Goal: Task Accomplishment & Management: Manage account settings

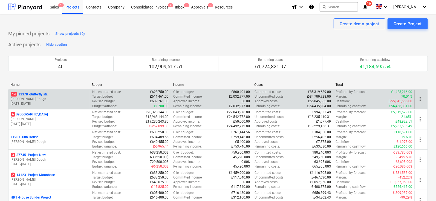
click at [66, 97] on p "[PERSON_NAME] Dough" at bounding box center [49, 99] width 77 height 5
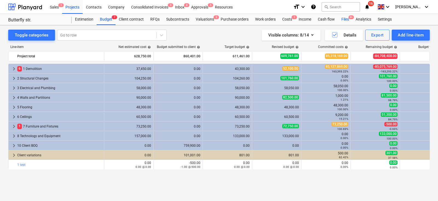
click at [344, 18] on div "Files 9+" at bounding box center [345, 19] width 14 height 11
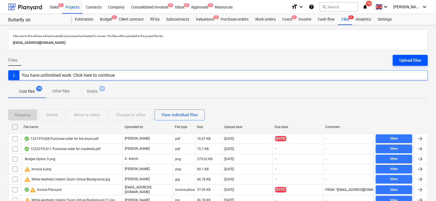
click at [396, 61] on button "Upload files" at bounding box center [410, 60] width 35 height 11
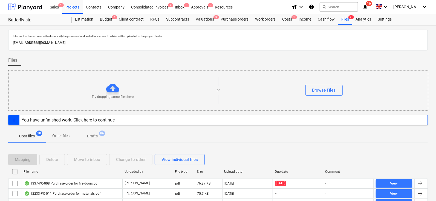
scroll to position [36, 0]
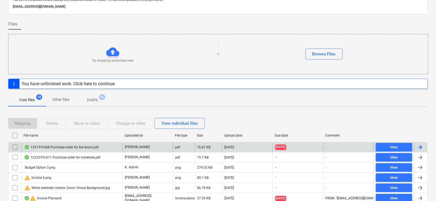
click at [80, 143] on div "1337-PO-008 Purchase order for fire doors.pdf" at bounding box center [72, 147] width 101 height 9
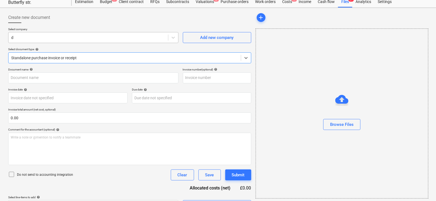
scroll to position [15, 0]
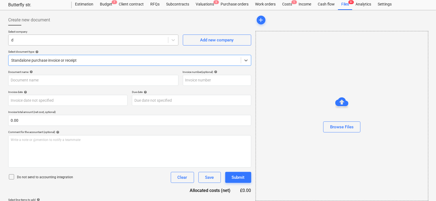
type input "12233-PO-011"
type input "[DATE]"
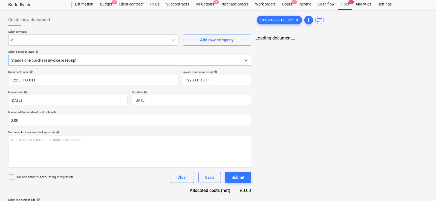
scroll to position [0, 0]
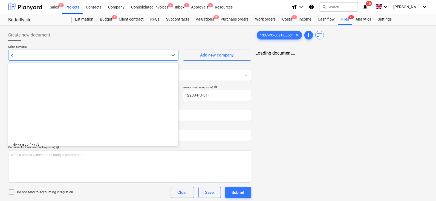
click at [90, 56] on div at bounding box center [88, 54] width 154 height 5
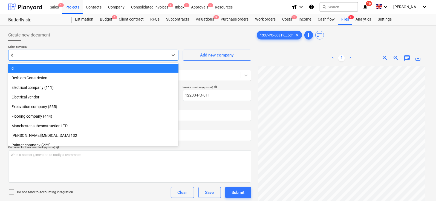
click at [91, 40] on div "Create new document" at bounding box center [129, 35] width 243 height 11
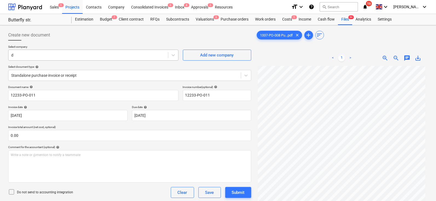
click at [35, 57] on div at bounding box center [88, 54] width 154 height 5
click at [33, 50] on div "d" at bounding box center [93, 55] width 170 height 11
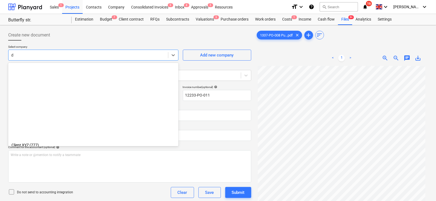
click at [46, 52] on div "d" at bounding box center [88, 55] width 160 height 8
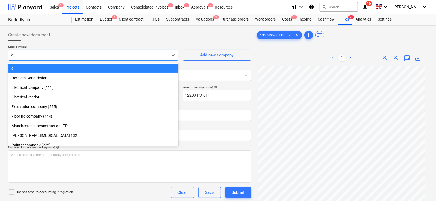
click at [39, 57] on div at bounding box center [88, 54] width 154 height 5
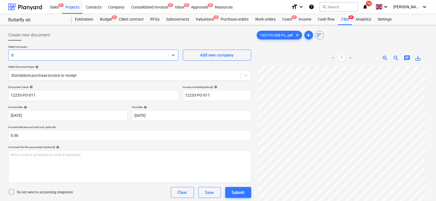
click at [40, 57] on div at bounding box center [88, 54] width 154 height 5
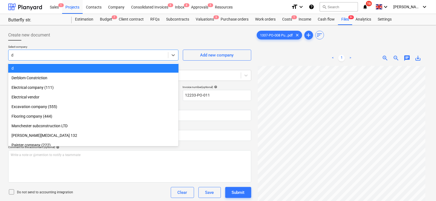
click at [47, 45] on p "Select company" at bounding box center [93, 47] width 170 height 5
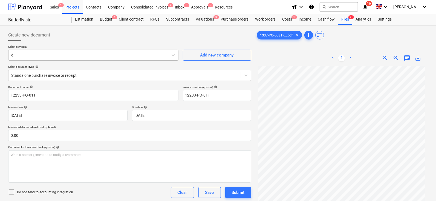
click at [45, 58] on div at bounding box center [88, 54] width 154 height 5
click at [52, 44] on div at bounding box center [129, 43] width 243 height 4
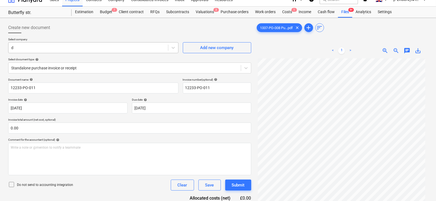
scroll to position [10, 0]
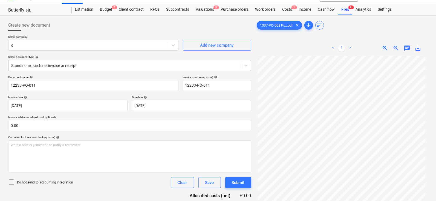
click at [49, 68] on div at bounding box center [124, 65] width 227 height 5
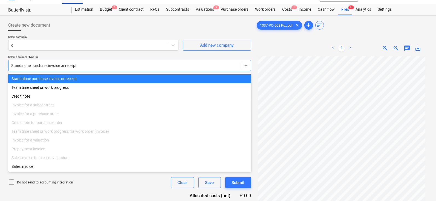
click at [61, 55] on div "Select company d Add new company Select document type help option Standalone pu…" at bounding box center [129, 55] width 243 height 40
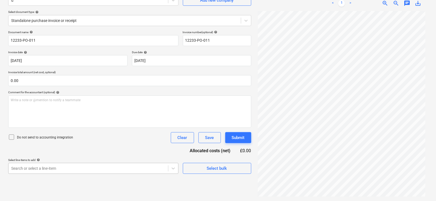
scroll to position [113, 0]
click at [131, 146] on body "Sales 1 Projects Contacts Company Consolidated Invoices 9 Inbox 8 Approvals 5 R…" at bounding box center [218, 45] width 436 height 201
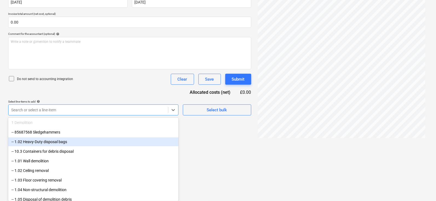
scroll to position [28, 0]
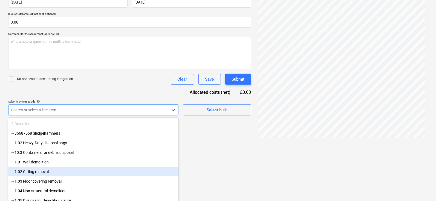
click at [91, 168] on div "-- 1.02 Ceiling removal" at bounding box center [93, 171] width 170 height 9
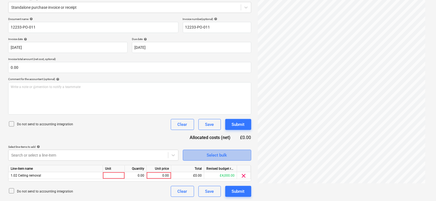
click at [223, 156] on div "Select bulk" at bounding box center [217, 155] width 20 height 7
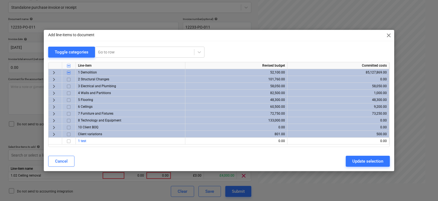
click at [55, 87] on span "keyboard_arrow_right" at bounding box center [54, 86] width 7 height 7
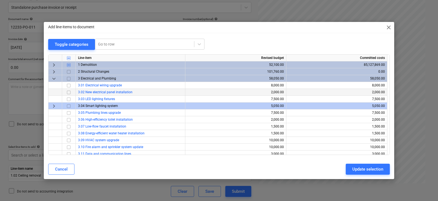
click at [67, 89] on input "checkbox" at bounding box center [68, 92] width 7 height 7
click at [68, 92] on input "checkbox" at bounding box center [68, 92] width 7 height 7
click at [54, 78] on span "keyboard_arrow_down" at bounding box center [54, 78] width 7 height 7
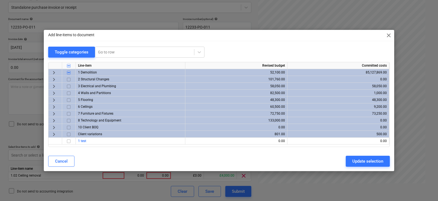
click at [68, 135] on input "checkbox" at bounding box center [68, 134] width 7 height 7
click at [61, 160] on div "Cancel" at bounding box center [61, 161] width 13 height 7
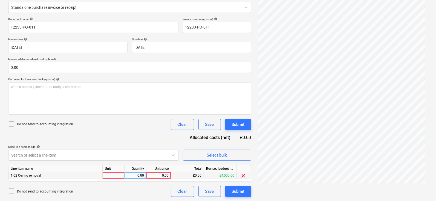
click at [155, 172] on div "0.00" at bounding box center [159, 175] width 20 height 7
click at [193, 178] on div "£0.00" at bounding box center [187, 175] width 33 height 7
click at [161, 178] on div "0.00" at bounding box center [159, 175] width 20 height 7
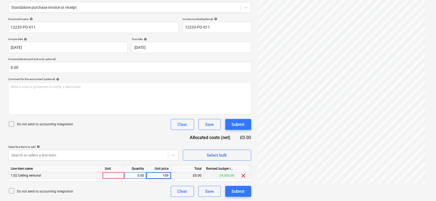
type input "1099"
click at [150, 145] on div "Select line-items to add help" at bounding box center [93, 147] width 170 height 4
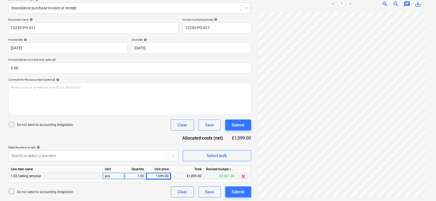
scroll to position [0, 0]
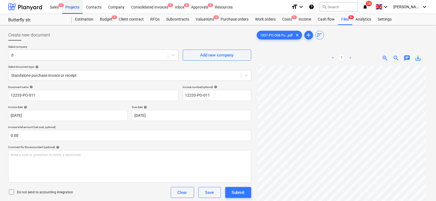
click at [79, 9] on div "Projects" at bounding box center [72, 7] width 21 height 14
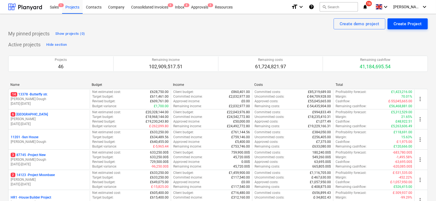
click at [399, 23] on div "Create Project" at bounding box center [408, 23] width 28 height 7
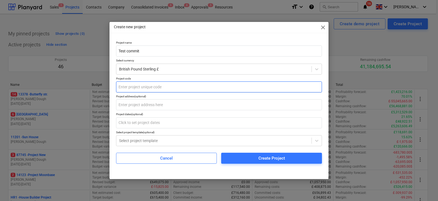
type input "Test commit"
click at [204, 92] on input "text" at bounding box center [219, 86] width 206 height 11
type input "dfdf"
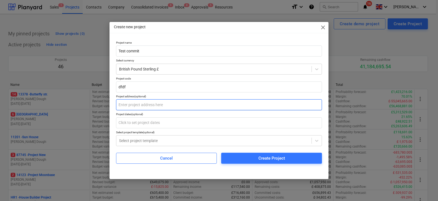
click at [188, 104] on input "text" at bounding box center [219, 104] width 206 height 11
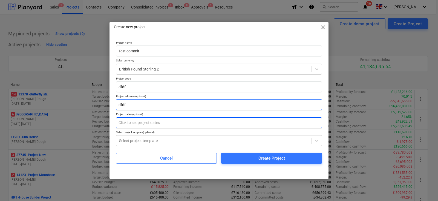
type input "dfdf"
click at [175, 128] on input "text" at bounding box center [219, 122] width 206 height 11
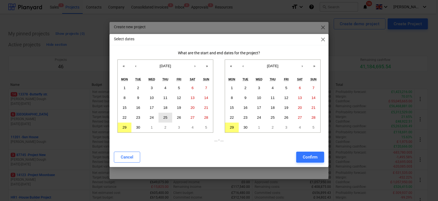
click at [164, 116] on abbr "25" at bounding box center [166, 117] width 4 height 4
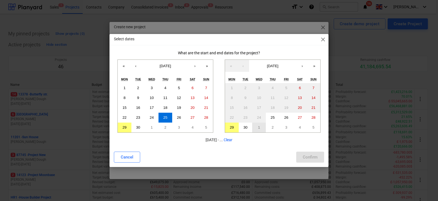
click at [260, 125] on button "1" at bounding box center [259, 127] width 14 height 10
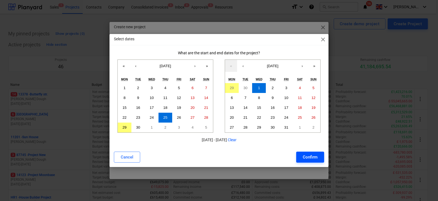
click at [313, 157] on div "Confirm" at bounding box center [310, 156] width 15 height 7
type input "[DATE] - [DATE]"
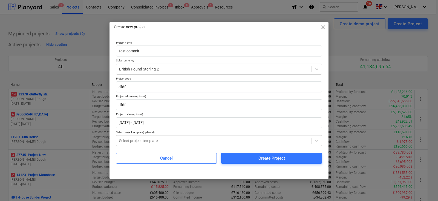
click at [128, 81] on p "Project code" at bounding box center [219, 79] width 206 height 5
click at [128, 82] on input "dfdf" at bounding box center [219, 86] width 206 height 11
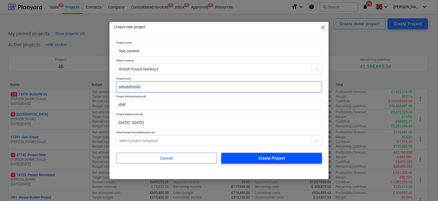
type input "sdfsddfsfsfd"
click at [271, 155] on div "Create Project" at bounding box center [272, 158] width 27 height 7
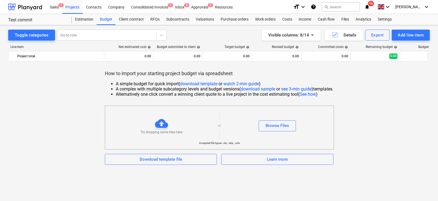
click at [413, 27] on div "Toggle categories Go to row Visible columns : 8/14 Details Export Add line-item…" at bounding box center [219, 97] width 438 height 144
click at [409, 31] on button "Add line-item" at bounding box center [411, 35] width 38 height 11
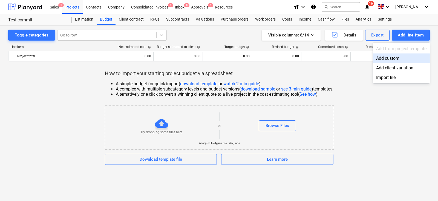
click at [387, 61] on div "Add custom" at bounding box center [401, 58] width 57 height 10
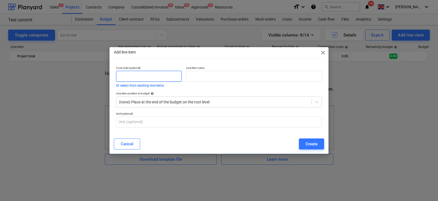
click at [178, 75] on input "text" at bounding box center [149, 76] width 66 height 11
type input "1"
click at [206, 76] on input "text" at bounding box center [254, 76] width 136 height 11
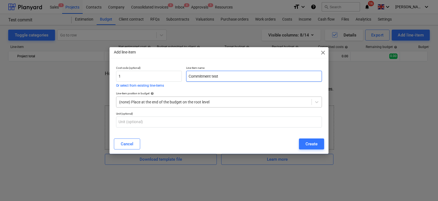
type input "Commitment test"
click at [184, 96] on div "(none) Place at the end of the budget on the root level" at bounding box center [219, 101] width 206 height 11
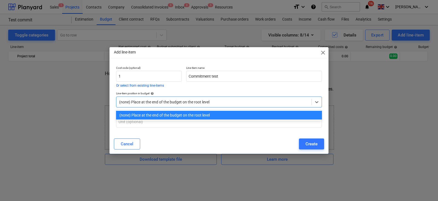
click at [182, 93] on div "Line-item position in budget help" at bounding box center [219, 94] width 206 height 4
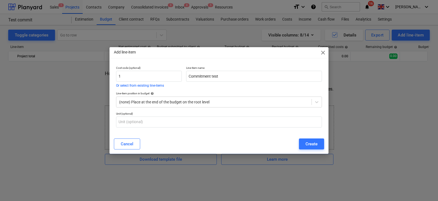
click at [317, 150] on div "Cancel Create" at bounding box center [219, 143] width 217 height 15
click at [314, 147] on div "Create" at bounding box center [312, 143] width 12 height 7
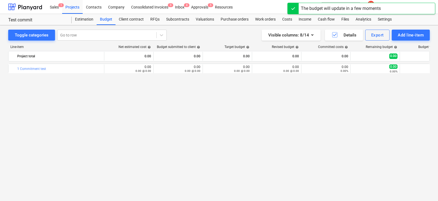
click at [301, 43] on div "Line-item Net estimated cost help Budget submitted to client help Target budget…" at bounding box center [219, 113] width 422 height 144
click at [301, 39] on button "Visible columns : 8/14" at bounding box center [291, 35] width 59 height 11
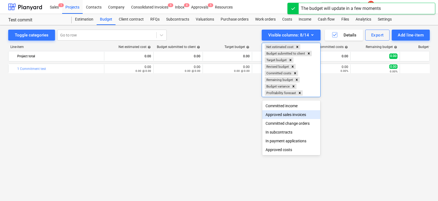
click at [202, 98] on div at bounding box center [219, 100] width 438 height 201
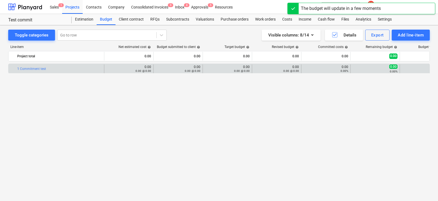
click at [105, 70] on div "edit 0.00 0.00 @ 0.00" at bounding box center [128, 68] width 49 height 9
click at [108, 70] on div "0.00 @ 0.00" at bounding box center [129, 71] width 45 height 4
click at [108, 69] on div "0.00 @ 0.00" at bounding box center [129, 71] width 45 height 4
click at [110, 69] on div "0.00 @ 0.00" at bounding box center [129, 71] width 45 height 4
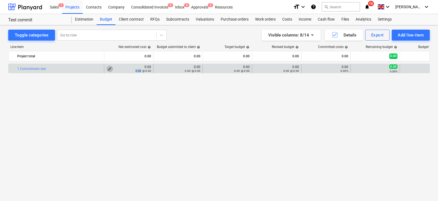
click at [108, 68] on span "edit" at bounding box center [110, 69] width 4 height 4
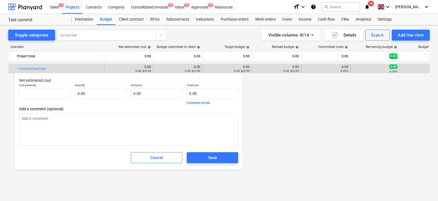
click at [198, 99] on div "Total cost 0.00 Compare prices" at bounding box center [213, 93] width 52 height 21
click at [198, 95] on input "text" at bounding box center [213, 93] width 52 height 11
type input "pcs"
type input "1"
type textarea "x"
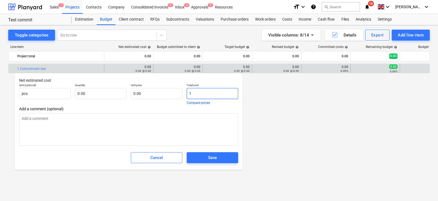
type input "1.00"
type input "10"
type textarea "x"
type input "10.00"
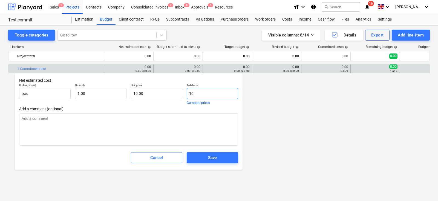
type input "100"
type textarea "x"
type input "100.00"
type input "1000"
type textarea "x"
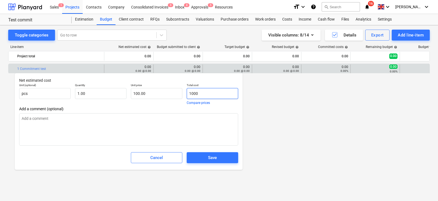
type input "1,000.00"
type input "10000"
type textarea "x"
type input "10,000.00"
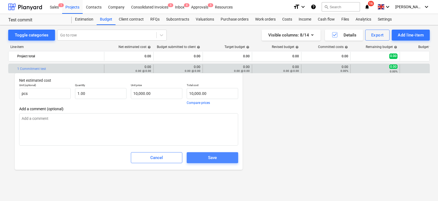
click at [212, 155] on div "Save" at bounding box center [212, 157] width 9 height 7
type textarea "x"
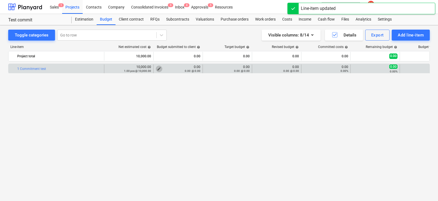
click at [159, 69] on span "edit" at bounding box center [159, 69] width 4 height 4
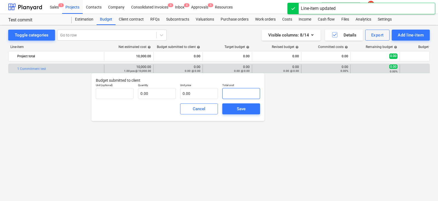
click at [236, 95] on input "text" at bounding box center [241, 93] width 38 height 11
type input "pcs"
type input "1"
type input "1.00"
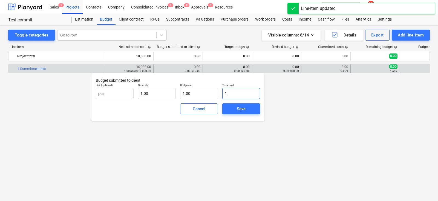
type input "10"
type input "10.00"
type input "100"
type input "100.00"
type input "1000"
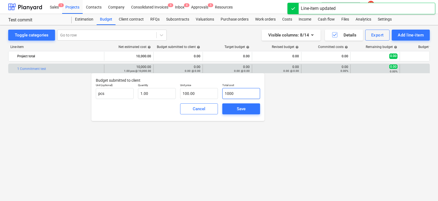
type input "1,000.00"
type input "10000"
type input "10,000.00"
type input "1000"
type input "1,000.00"
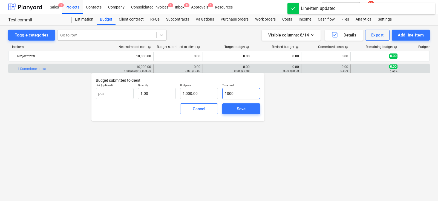
type input "100"
type input "100.00"
type input "10"
type input "10.00"
type input "1"
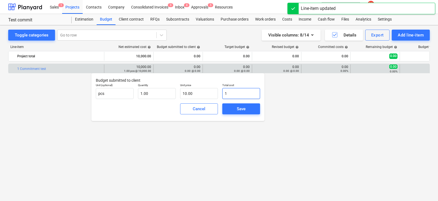
type input "1.00"
type input "12"
type input "12.00"
type input "120"
type input "120.00"
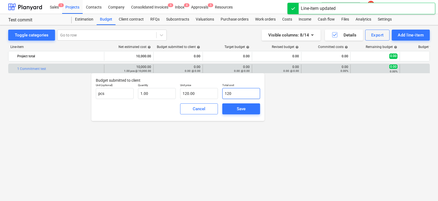
type input "1200"
type input "1,200.00"
type input "12000"
type input "12,000.00"
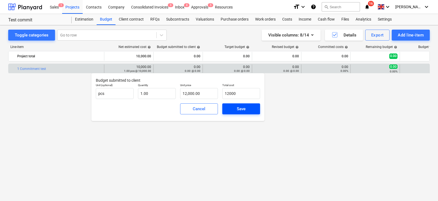
type input "12,000.00"
click at [244, 111] on div "Save" at bounding box center [241, 108] width 9 height 7
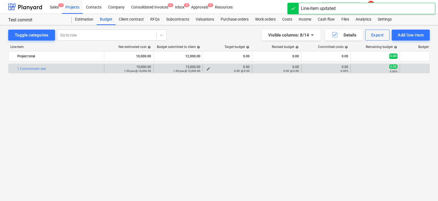
click at [209, 68] on span "edit" at bounding box center [208, 69] width 4 height 4
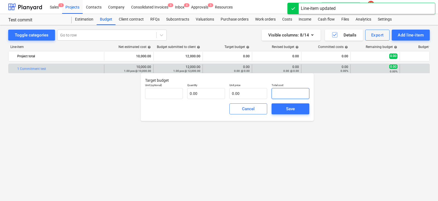
click at [277, 93] on input "text" at bounding box center [291, 93] width 38 height 11
type input "pcs"
type input "1"
type input "1.00"
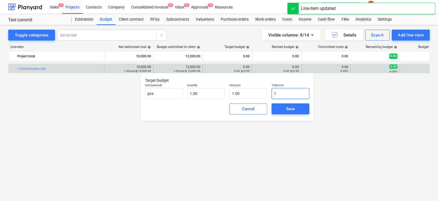
type input "10"
type input "10.00"
type input "100"
type input "100.00"
type input "1000"
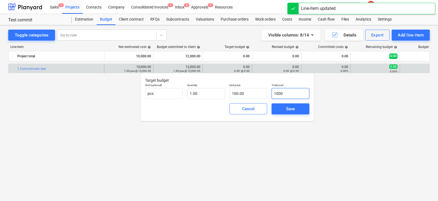
type input "1,000.00"
type input "10000"
type input "10,000.00"
click at [292, 108] on div "Save" at bounding box center [290, 108] width 9 height 7
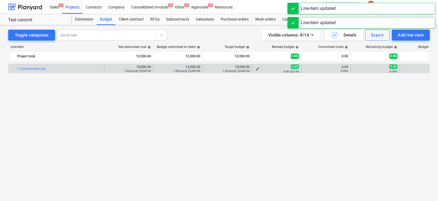
click at [260, 69] on div "0.00 @ 0.00" at bounding box center [277, 71] width 45 height 4
click at [257, 68] on span "edit" at bounding box center [258, 69] width 4 height 4
type textarea "x"
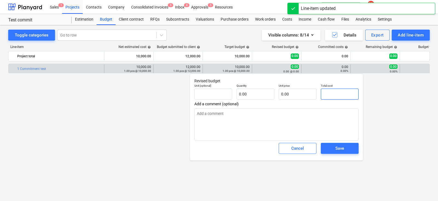
click at [323, 91] on input "text" at bounding box center [340, 93] width 38 height 11
type textarea "x"
type input "pcs"
type input "1"
type input "1.00"
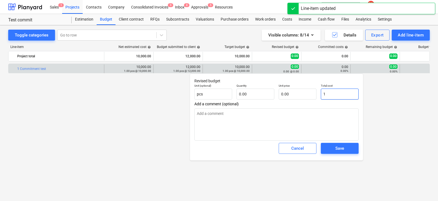
type input "1.00"
type textarea "x"
type input "10"
type input "10.00"
type textarea "x"
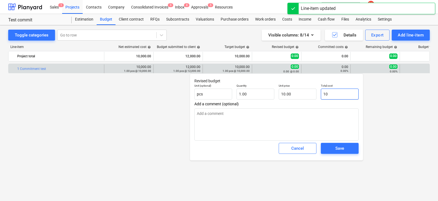
type input "100"
type input "100.00"
type textarea "x"
type input "1000"
type input "1,000.00"
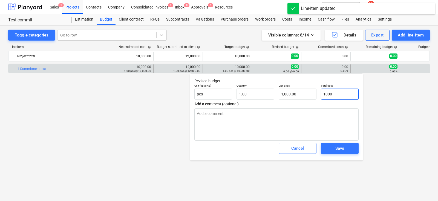
type textarea "x"
type input "10000"
type input "10,000.00"
type input "10000"
type textarea "x"
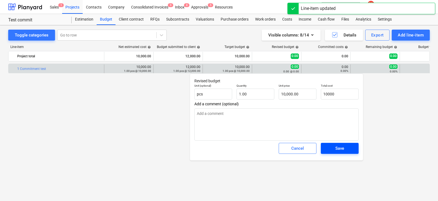
type input "10,000.00"
click at [341, 148] on div "Save" at bounding box center [340, 148] width 9 height 7
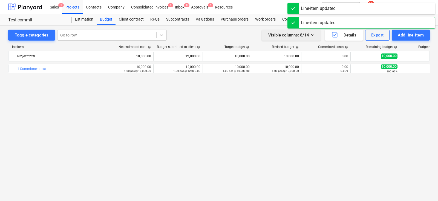
click at [292, 33] on div "Visible columns : 8/14" at bounding box center [291, 35] width 46 height 7
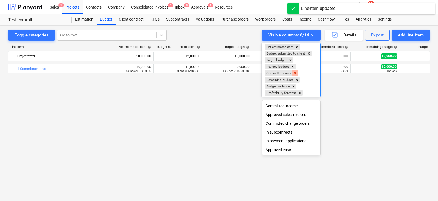
click at [297, 76] on div "Remove Committed costs" at bounding box center [295, 72] width 6 height 5
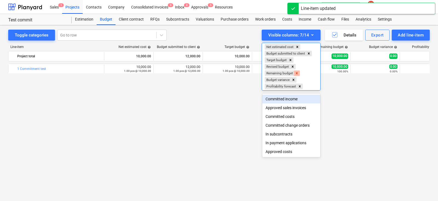
click at [297, 75] on icon "Remove Remaining budget" at bounding box center [297, 73] width 4 height 4
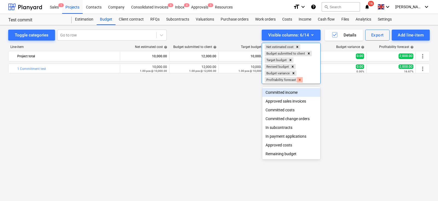
click at [301, 79] on icon "Remove Profitability forecast" at bounding box center [300, 80] width 4 height 4
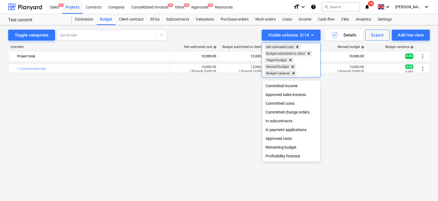
click at [280, 148] on div "Remaining budget" at bounding box center [291, 147] width 58 height 9
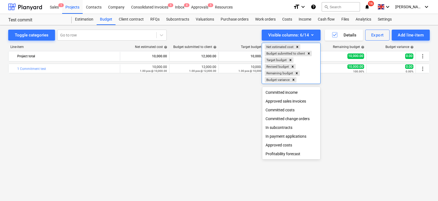
click at [224, 131] on div at bounding box center [219, 100] width 438 height 201
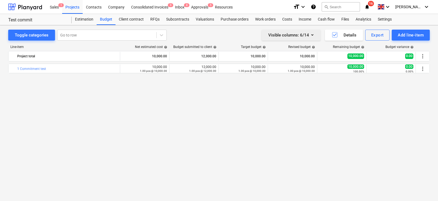
click at [296, 34] on div "Visible columns : 6/14" at bounding box center [291, 35] width 46 height 7
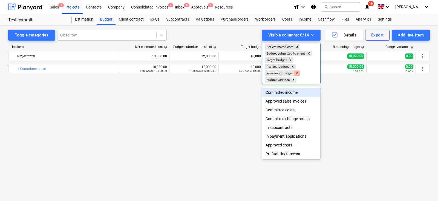
click at [299, 74] on icon "Remove Remaining budget" at bounding box center [297, 73] width 4 height 4
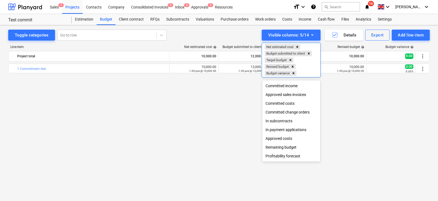
click at [225, 109] on div at bounding box center [219, 100] width 438 height 201
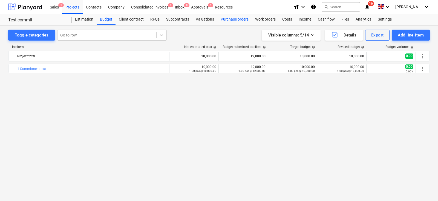
click at [232, 19] on div "Purchase orders" at bounding box center [235, 19] width 35 height 11
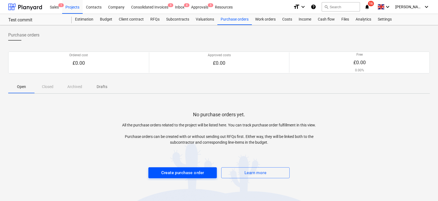
click at [183, 172] on div "Create purchase order" at bounding box center [182, 172] width 43 height 7
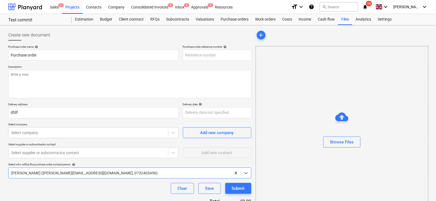
type textarea "x"
type input "sdfsddfsfsfd-PO-001"
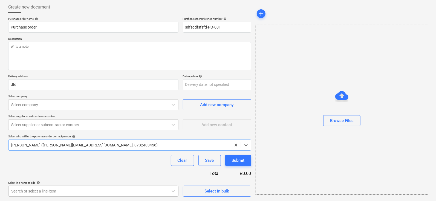
click at [154, 173] on body "Sales 1 Projects Contacts Company Consolidated Invoices 9 Inbox 8 Approvals 5 R…" at bounding box center [218, 72] width 436 height 201
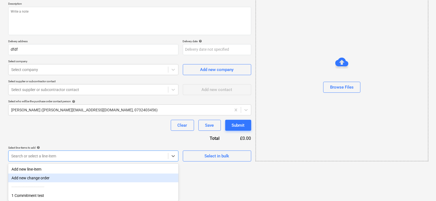
click at [104, 192] on div "1 Commitment test" at bounding box center [93, 195] width 170 height 9
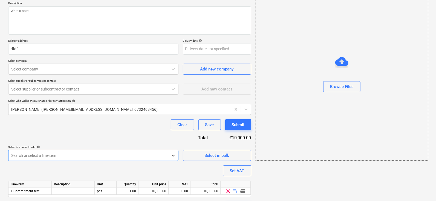
scroll to position [79, 0]
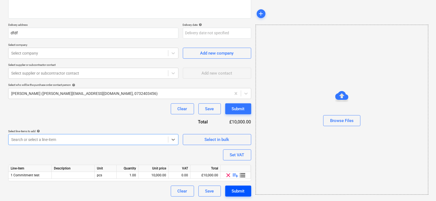
click at [235, 190] on div "Submit" at bounding box center [238, 190] width 13 height 7
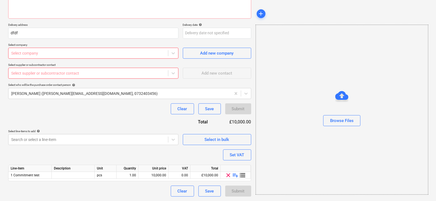
click at [138, 55] on div at bounding box center [88, 52] width 154 height 5
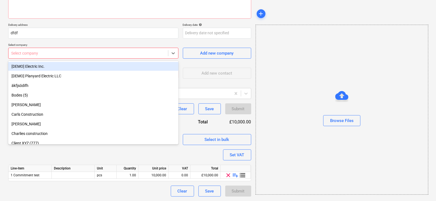
click at [126, 64] on div "[DEMO] Electric Inc." at bounding box center [93, 66] width 170 height 9
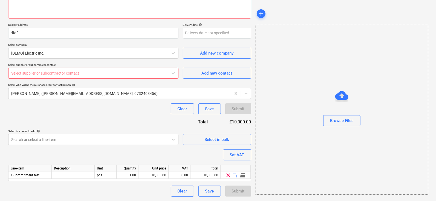
click at [139, 81] on div "Purchase order name help Purchase order Purchase order reference number help sd…" at bounding box center [129, 80] width 243 height 231
click at [137, 75] on div at bounding box center [88, 72] width 154 height 5
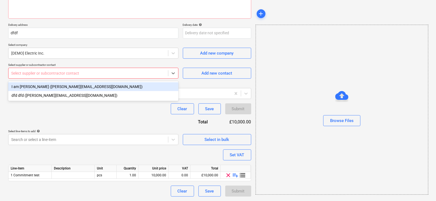
click at [132, 82] on div "I am [PERSON_NAME] ([PERSON_NAME][EMAIL_ADDRESS][DOMAIN_NAME]) dfd dfd ([PERSON…" at bounding box center [93, 91] width 170 height 20
click at [133, 86] on div "I am [PERSON_NAME] ([PERSON_NAME][EMAIL_ADDRESS][DOMAIN_NAME])" at bounding box center [93, 86] width 170 height 9
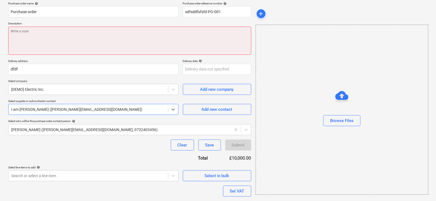
type textarea "x"
click at [130, 37] on textarea at bounding box center [129, 41] width 243 height 28
type textarea "s"
type textarea "x"
type textarea "sdf"
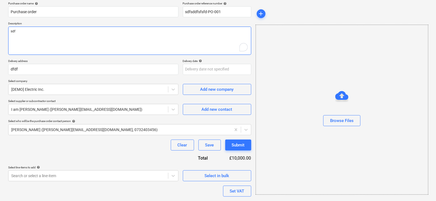
type textarea "x"
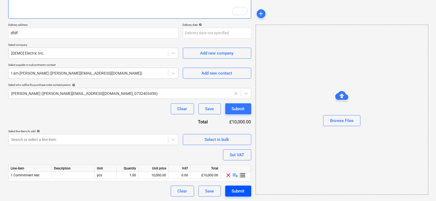
type textarea "sdf"
click at [241, 188] on div "Submit" at bounding box center [238, 190] width 13 height 7
type textarea "x"
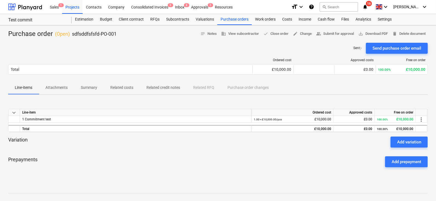
click at [122, 84] on span "Related costs" at bounding box center [122, 87] width 36 height 9
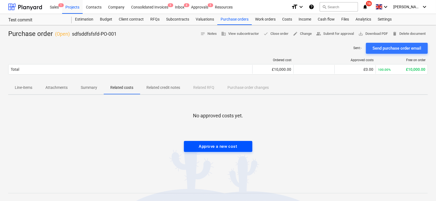
click at [224, 143] on div "Approve a new cost" at bounding box center [218, 146] width 38 height 7
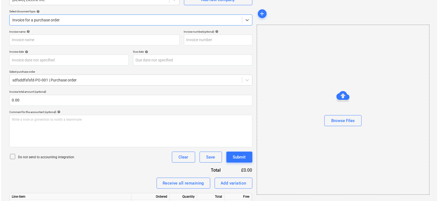
scroll to position [88, 0]
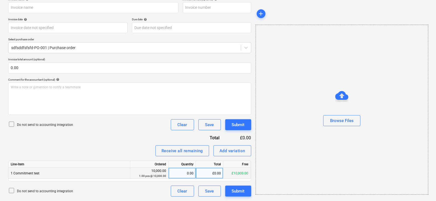
click at [192, 174] on div "0.00" at bounding box center [182, 173] width 23 height 11
click at [208, 174] on div "£0.00" at bounding box center [209, 173] width 27 height 11
type input "5000"
click at [146, 137] on div "Invoice name help Invoice number (optional) help Invoice date help Press the do…" at bounding box center [129, 97] width 243 height 199
click at [206, 173] on div "£5,000.00" at bounding box center [209, 173] width 27 height 11
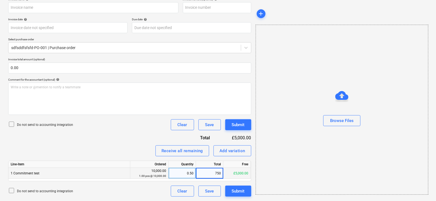
type input "7500"
click at [86, 125] on div "Do not send to accounting integration Clear Save Submit" at bounding box center [129, 124] width 243 height 11
click at [239, 194] on div "Submit" at bounding box center [238, 190] width 13 height 7
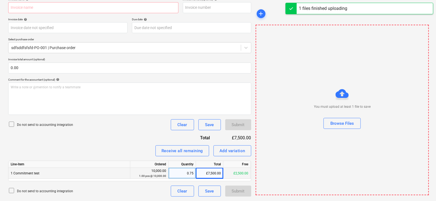
type input "Total cahsflow not showing cumulative expsense.png"
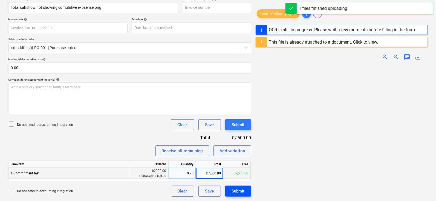
click at [233, 194] on div "Submit" at bounding box center [238, 190] width 13 height 7
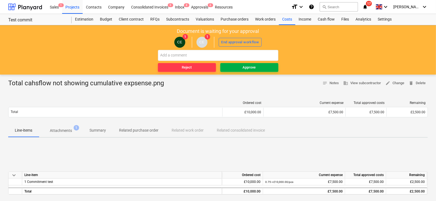
click at [228, 67] on span "Approve" at bounding box center [250, 67] width 54 height 6
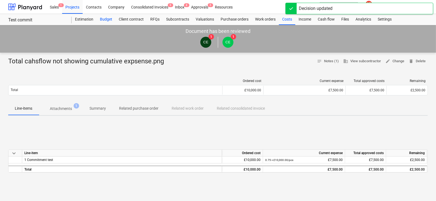
click at [108, 18] on div "Budget" at bounding box center [106, 19] width 19 height 11
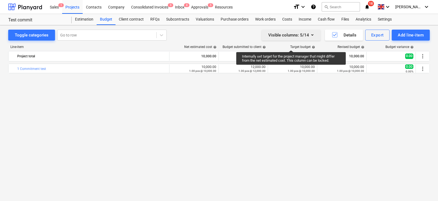
click at [293, 39] on button "Visible columns : 5/14" at bounding box center [291, 35] width 59 height 11
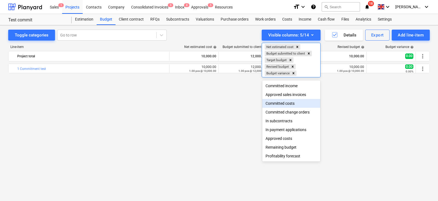
drag, startPoint x: 281, startPoint y: 84, endPoint x: 287, endPoint y: 102, distance: 18.8
click at [287, 102] on div "Committed income Approved sales invoices Committed costs Committed change order…" at bounding box center [291, 120] width 58 height 81
click at [287, 102] on div "Committed costs" at bounding box center [291, 103] width 58 height 9
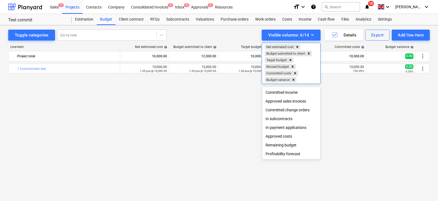
click at [208, 101] on div at bounding box center [219, 100] width 438 height 201
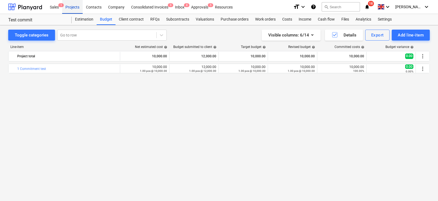
click at [67, 5] on div "Projects" at bounding box center [72, 7] width 21 height 14
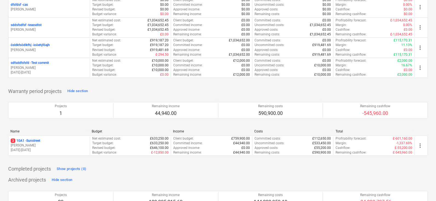
scroll to position [955, 0]
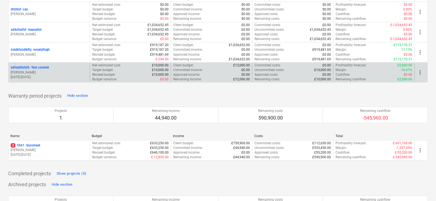
click at [124, 80] on div "Budget variance : £0.00" at bounding box center [130, 79] width 77 height 5
click at [49, 77] on p "[DATE] - [DATE]" at bounding box center [49, 77] width 77 height 5
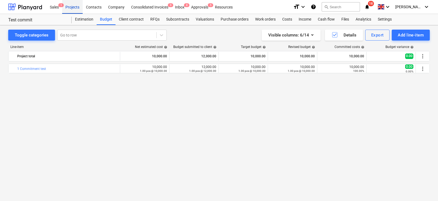
click at [66, 4] on div "Projects" at bounding box center [72, 7] width 21 height 14
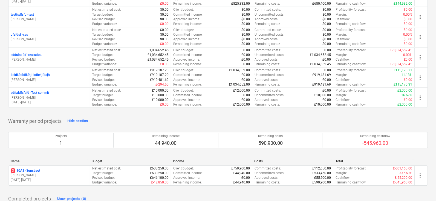
scroll to position [927, 0]
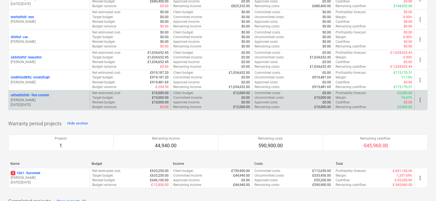
click at [121, 104] on div "Revised budget : £10,000.00" at bounding box center [130, 102] width 77 height 5
click at [139, 95] on div "Net estimated cost : £10,000.00" at bounding box center [130, 93] width 77 height 5
click at [68, 94] on div "sdfsddfsfsfd - Test commit [PERSON_NAME] [DATE] - [DATE]" at bounding box center [48, 100] width 81 height 19
click at [65, 96] on div "sdfsddfsfsfd - Test commit" at bounding box center [49, 95] width 77 height 5
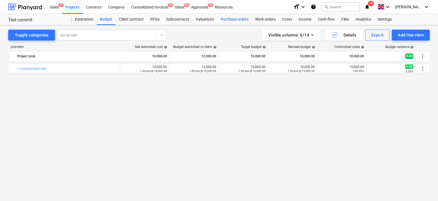
click at [229, 17] on div "Purchase orders" at bounding box center [235, 19] width 35 height 11
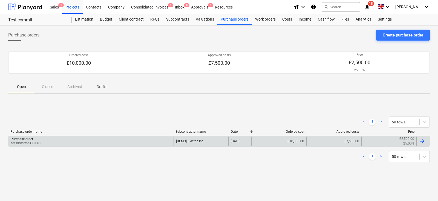
click at [217, 136] on div "Purchase order sdfsddfsfsfd-PO-001 [DEMO] Electric Inc. [DATE] £10,000.00 £7,50…" at bounding box center [219, 141] width 422 height 11
click at [224, 141] on div "[DEMO] Electric Inc." at bounding box center [201, 140] width 55 height 9
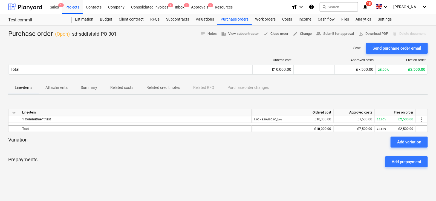
click at [279, 36] on span "done Close order" at bounding box center [276, 34] width 25 height 6
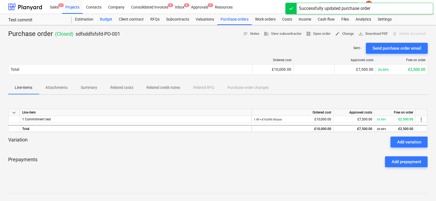
click at [111, 20] on div "Budget" at bounding box center [106, 19] width 19 height 11
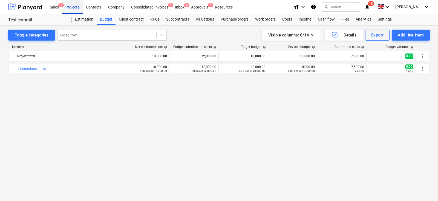
click at [74, 8] on div "Projects" at bounding box center [72, 7] width 21 height 14
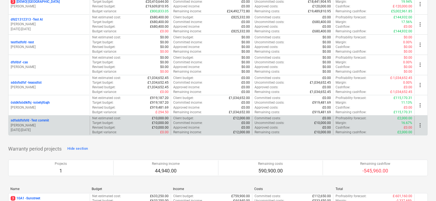
scroll to position [900, 0]
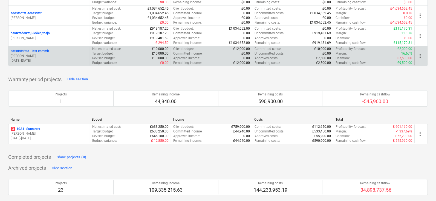
scroll to position [966, 0]
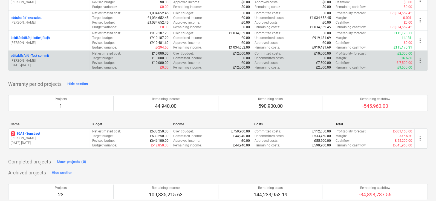
click at [214, 63] on div "Approved income : £0.00" at bounding box center [211, 63] width 77 height 5
click at [115, 55] on p "Net estimated cost :" at bounding box center [106, 53] width 29 height 5
click at [75, 59] on p "[PERSON_NAME]" at bounding box center [49, 60] width 77 height 5
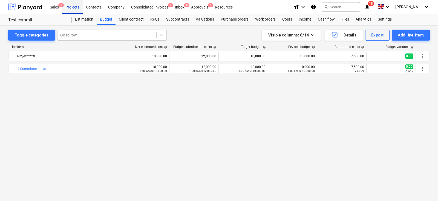
click at [69, 5] on div "Projects" at bounding box center [72, 7] width 21 height 14
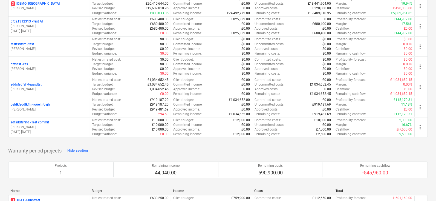
scroll to position [931, 0]
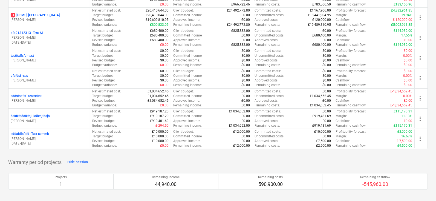
scroll to position [885, 0]
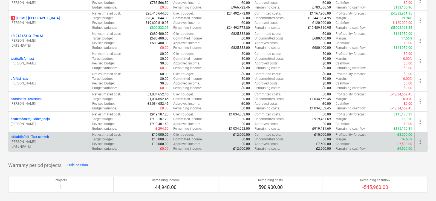
click at [64, 134] on div "sdfsddfsfsfd - Test commit [PERSON_NAME] [DATE] - [DATE]" at bounding box center [48, 141] width 81 height 19
click at [64, 138] on div "sdfsddfsfsfd - Test commit" at bounding box center [49, 137] width 77 height 5
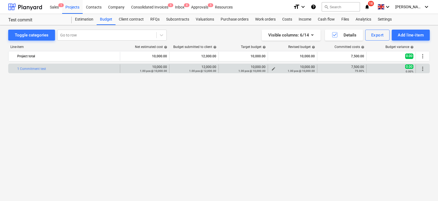
click at [273, 68] on span "edit" at bounding box center [274, 69] width 4 height 4
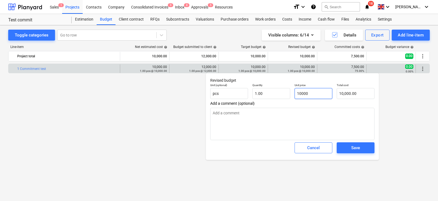
click at [316, 88] on input "10000" at bounding box center [314, 93] width 38 height 11
type input "7"
type textarea "x"
type input "7.00"
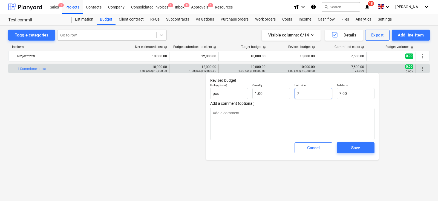
type input "75"
type textarea "x"
type input "75.00"
type input "750"
type textarea "x"
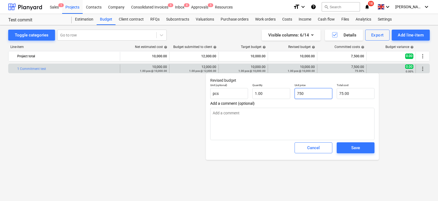
type input "750.00"
type input "7500"
type textarea "x"
type input "7,500.00"
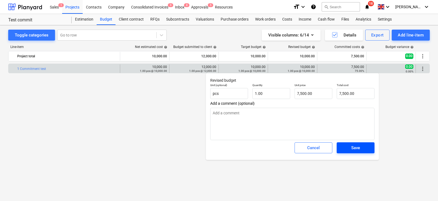
click at [344, 148] on span "Save" at bounding box center [356, 147] width 25 height 7
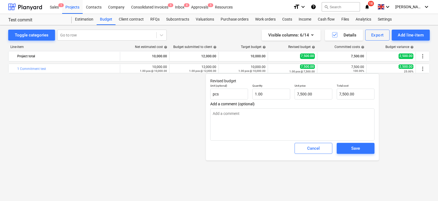
type textarea "x"
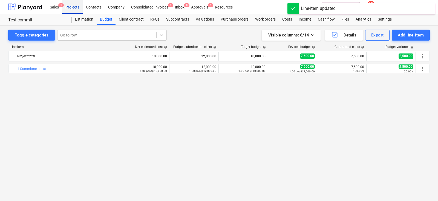
click at [73, 6] on div "Projects" at bounding box center [72, 7] width 21 height 14
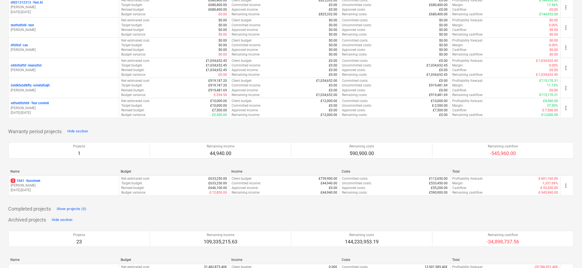
scroll to position [916, 0]
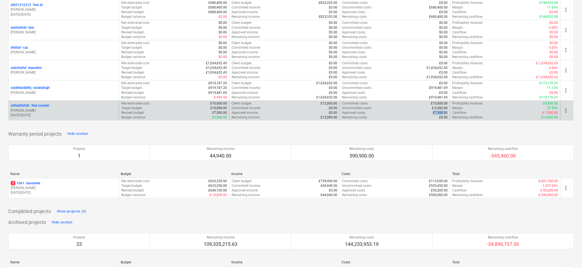
drag, startPoint x: 423, startPoint y: 113, endPoint x: 446, endPoint y: 113, distance: 23.6
click at [438, 113] on div "Approved costs : £7,500.00" at bounding box center [395, 113] width 106 height 5
click at [91, 115] on p "[DATE] - [DATE]" at bounding box center [64, 115] width 106 height 5
